Goal: Check status

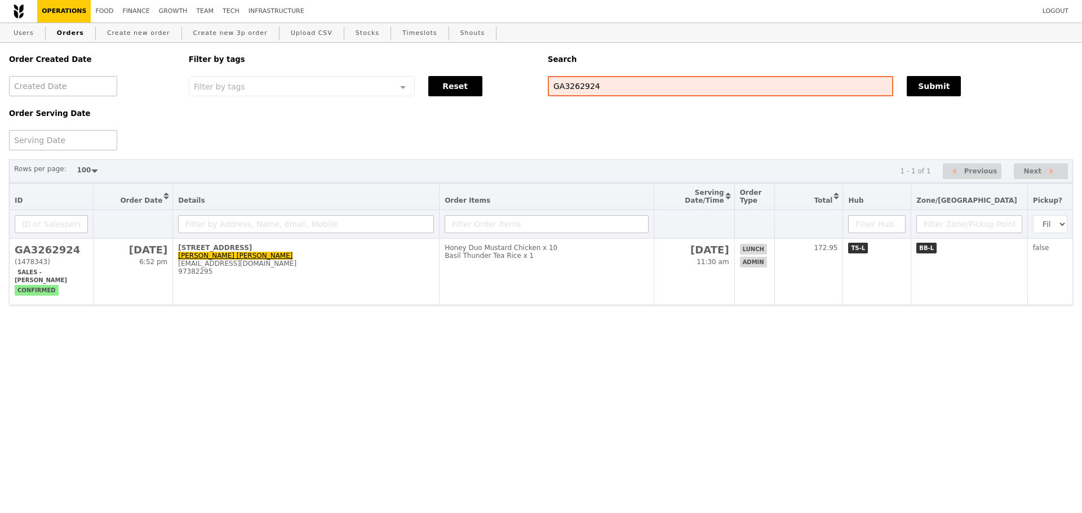
select select "100"
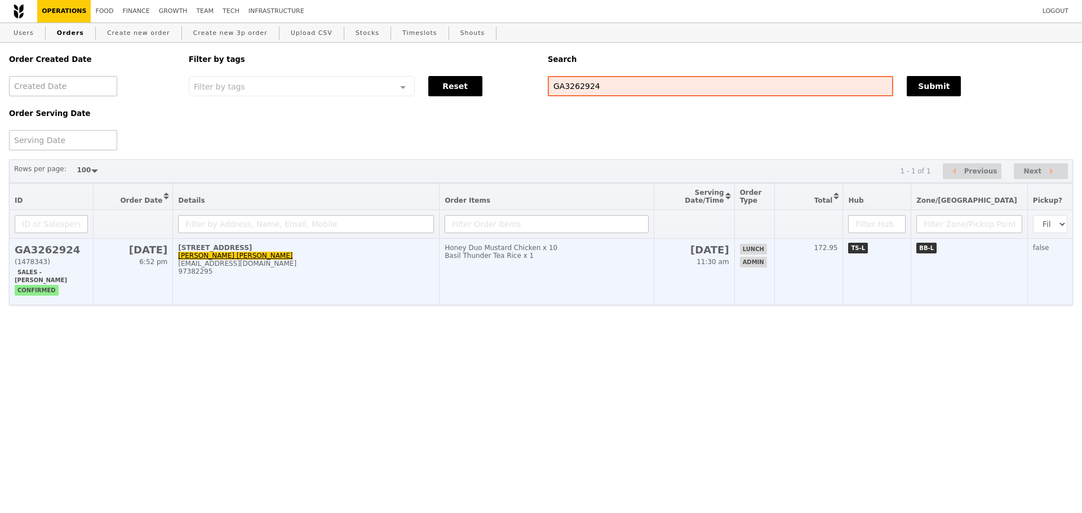
click at [526, 292] on td "Honey Duo Mustard Chicken x 10 Basil Thunder Tea Rice x 1" at bounding box center [546, 272] width 214 height 66
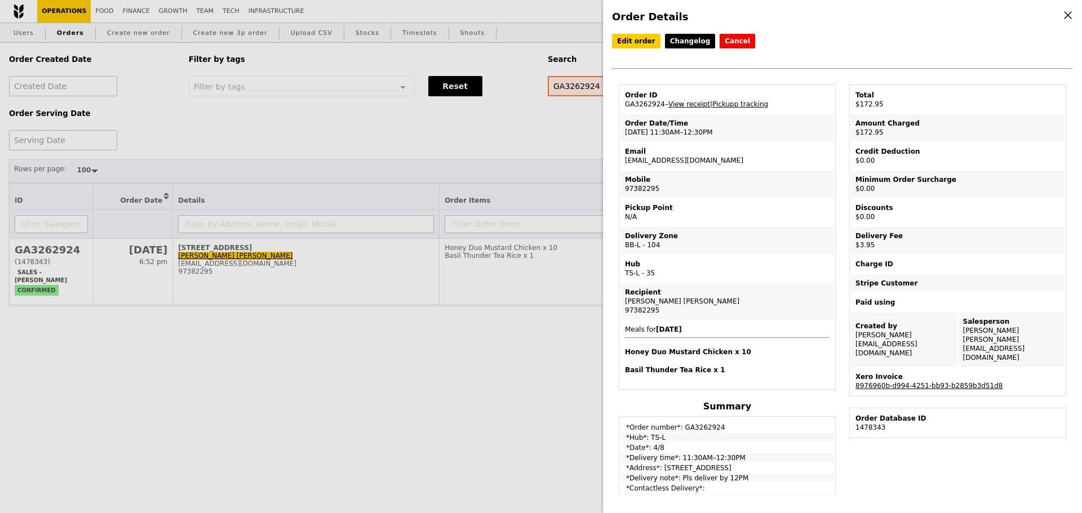
click at [678, 105] on link "View receipt" at bounding box center [689, 104] width 42 height 8
